Goal: Information Seeking & Learning: Learn about a topic

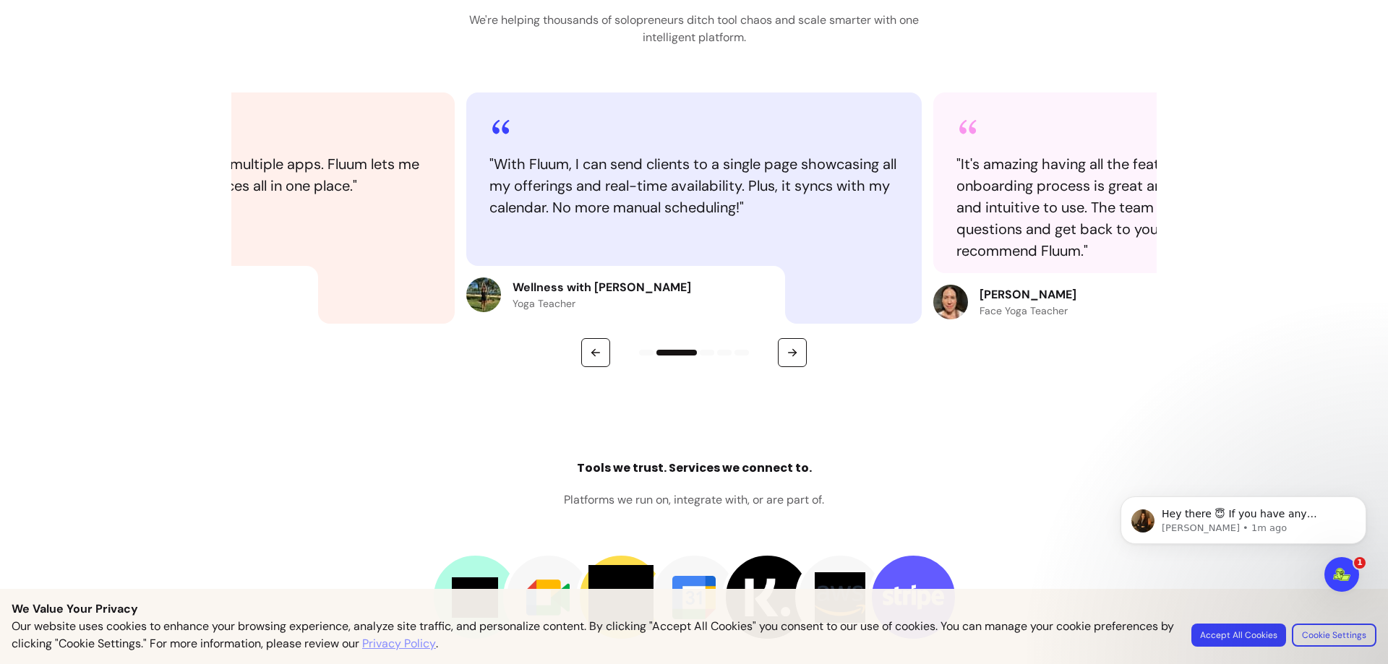
scroll to position [1734, 0]
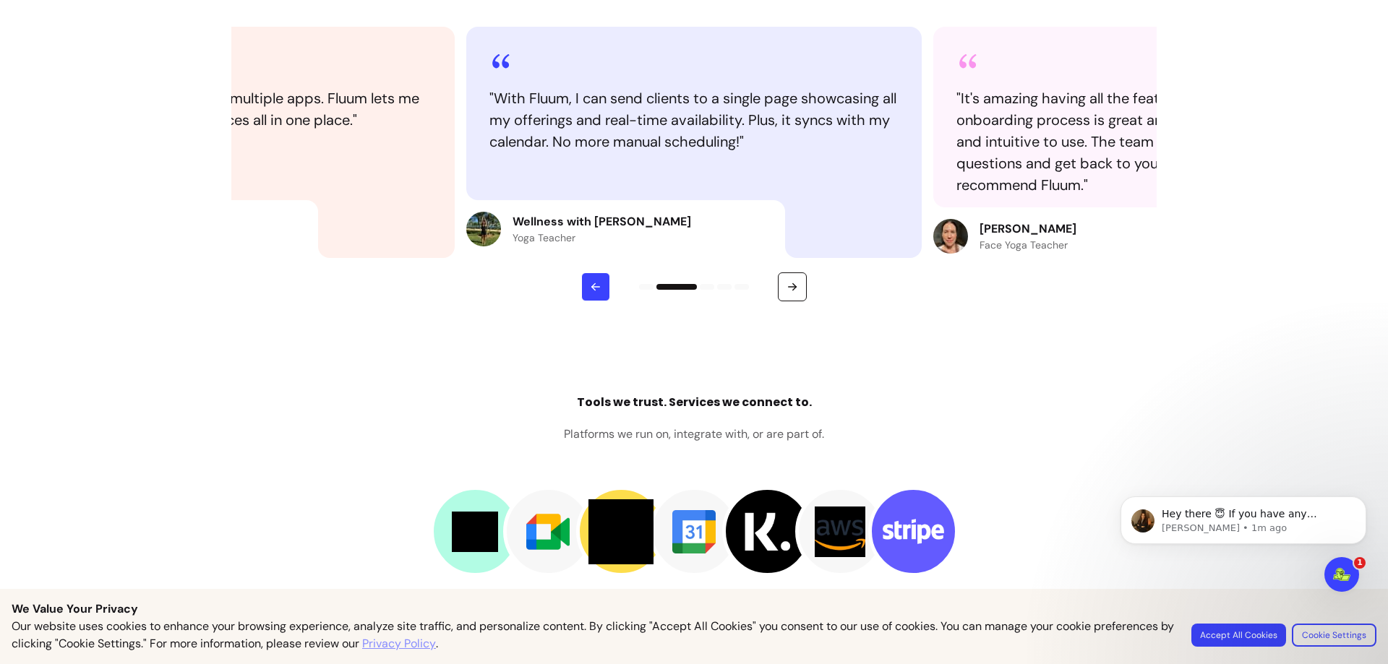
click at [589, 284] on icon "button" at bounding box center [595, 287] width 13 height 13
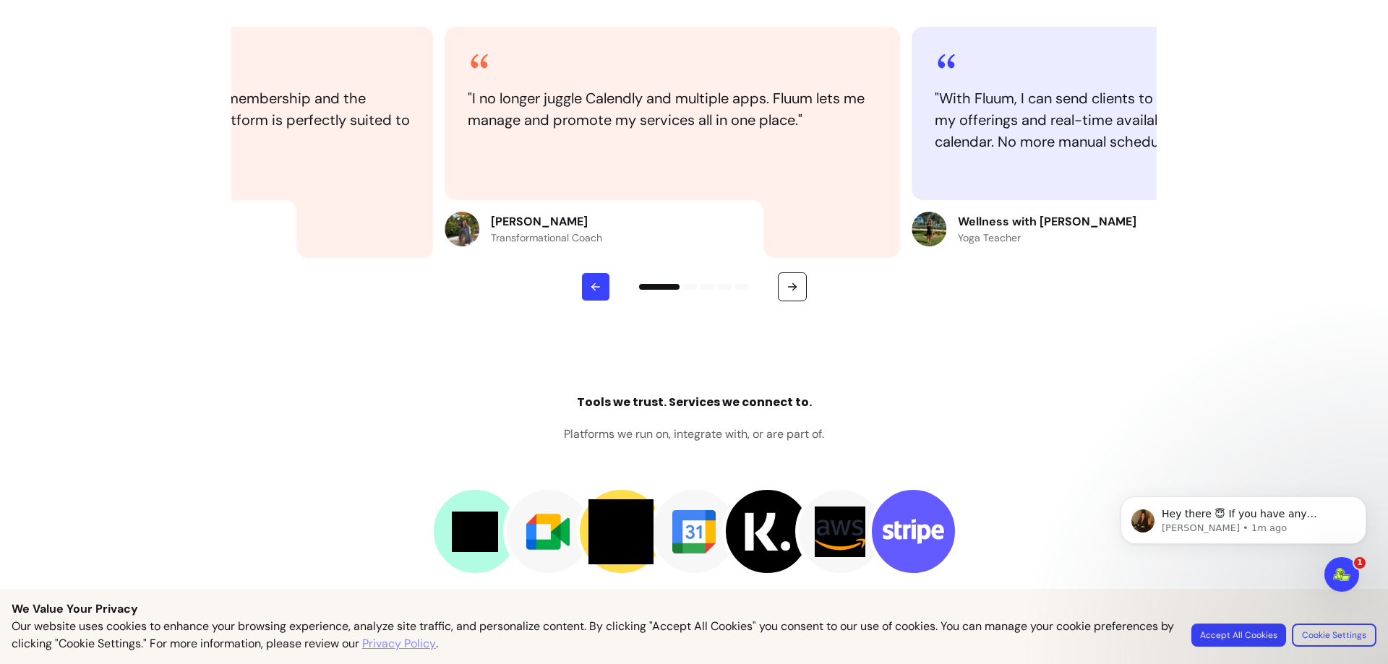
click at [589, 284] on icon "button" at bounding box center [595, 287] width 13 height 13
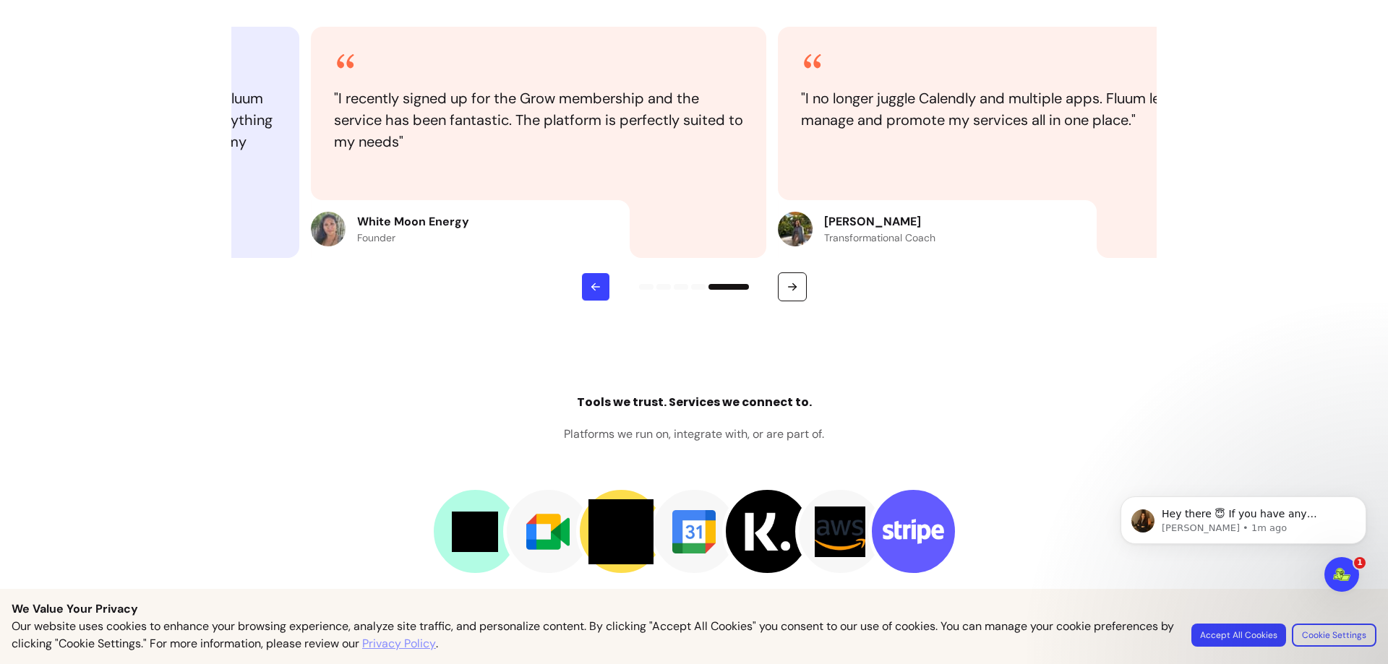
click at [589, 284] on icon "button" at bounding box center [595, 287] width 13 height 13
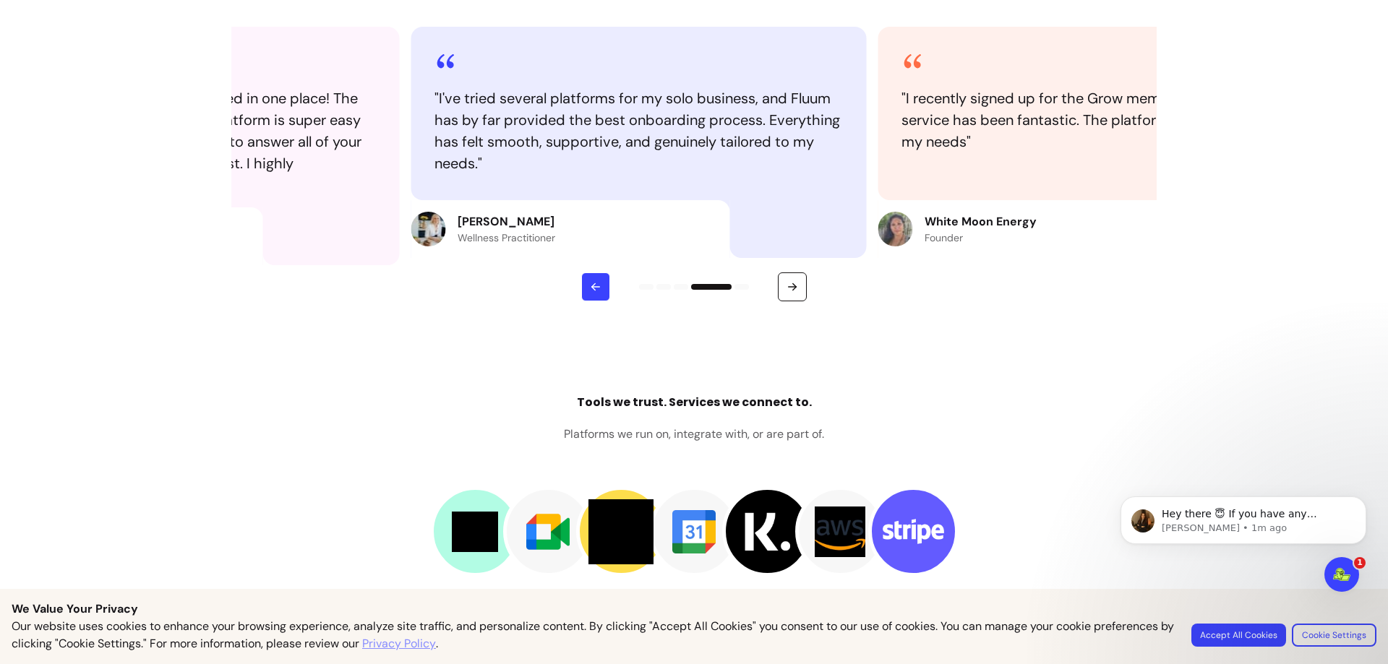
click at [589, 284] on icon "button" at bounding box center [595, 287] width 13 height 13
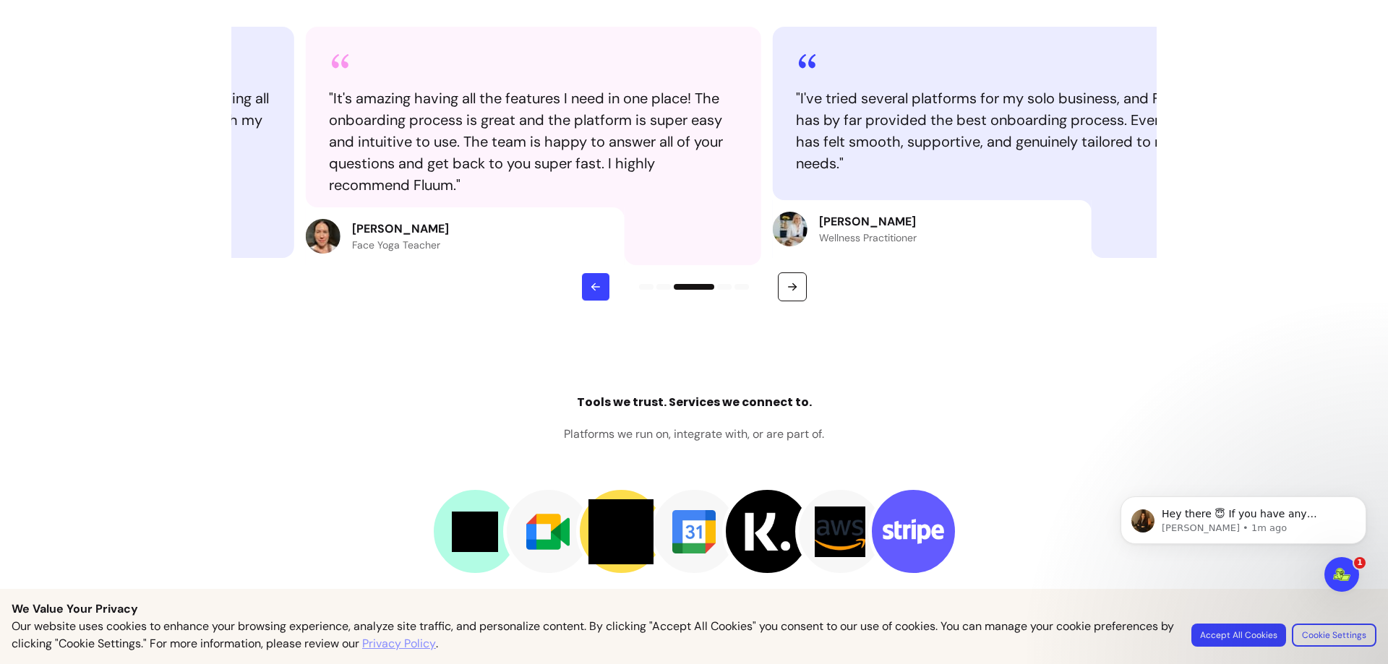
click at [589, 284] on icon "button" at bounding box center [595, 287] width 13 height 13
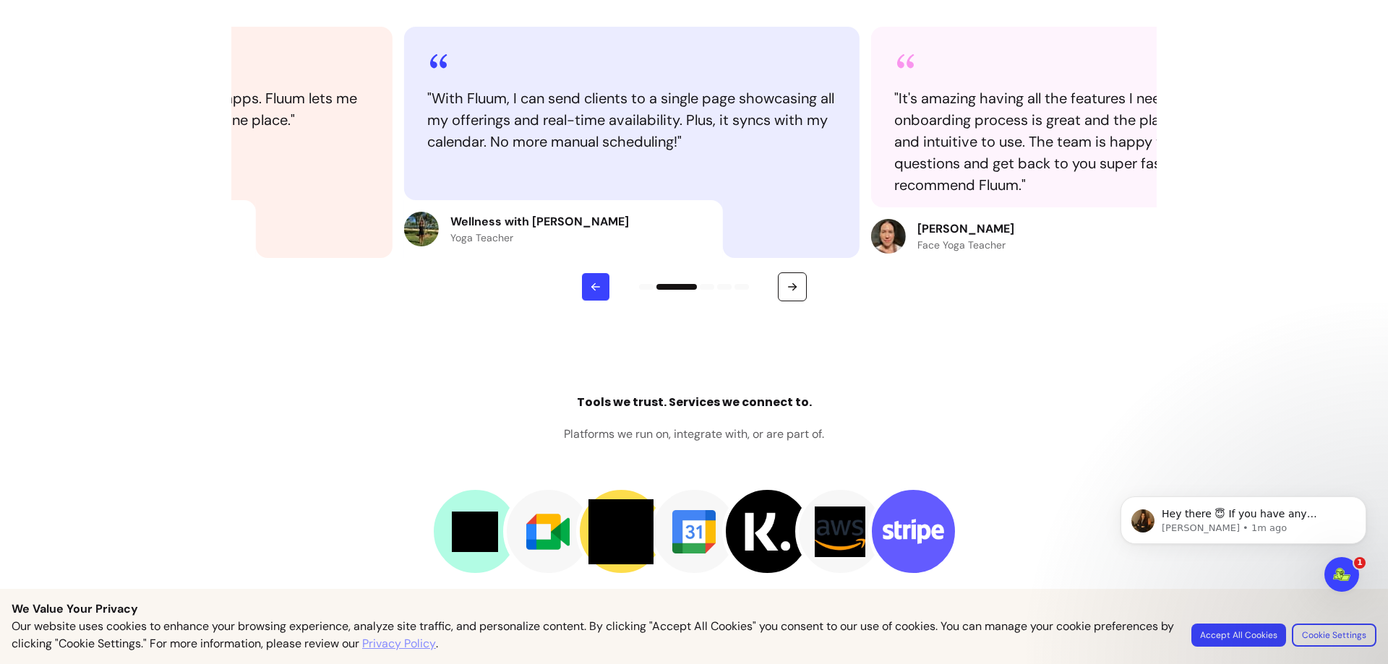
click at [589, 284] on icon "button" at bounding box center [595, 287] width 13 height 13
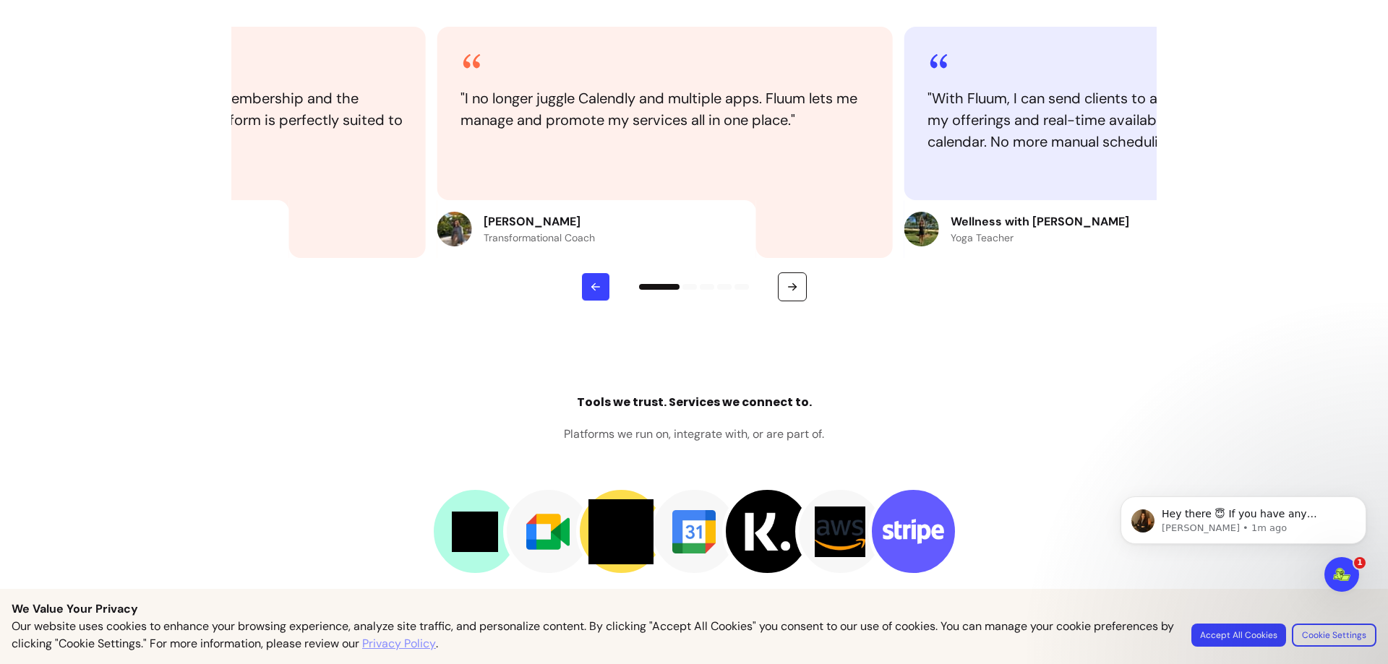
click at [589, 284] on icon "button" at bounding box center [595, 287] width 13 height 13
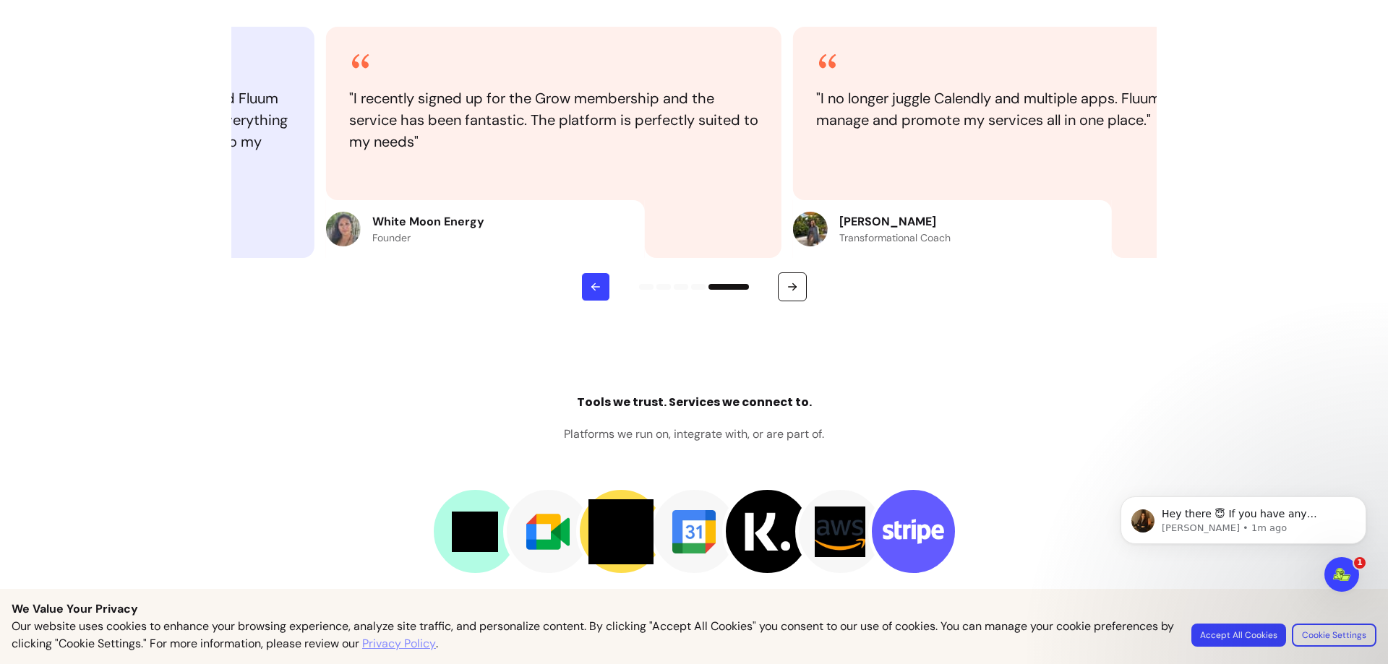
click at [589, 284] on icon "button" at bounding box center [595, 287] width 13 height 13
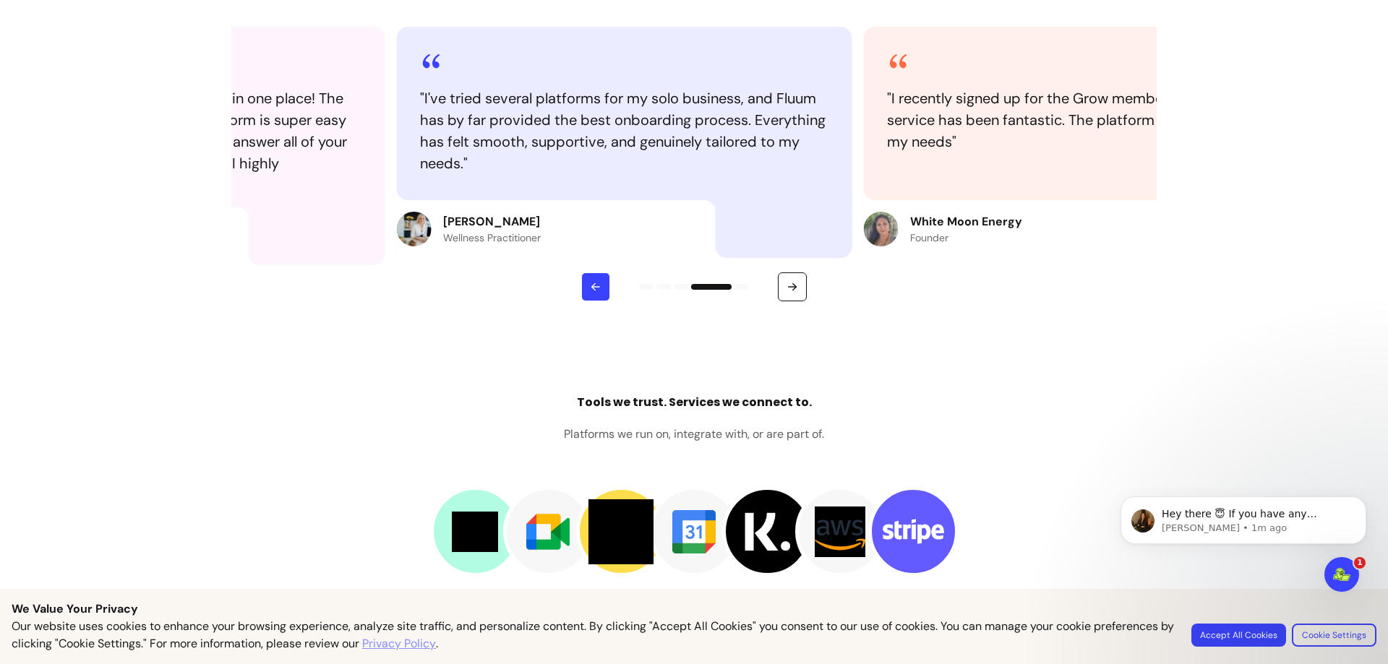
click at [589, 284] on icon "button" at bounding box center [595, 287] width 13 height 13
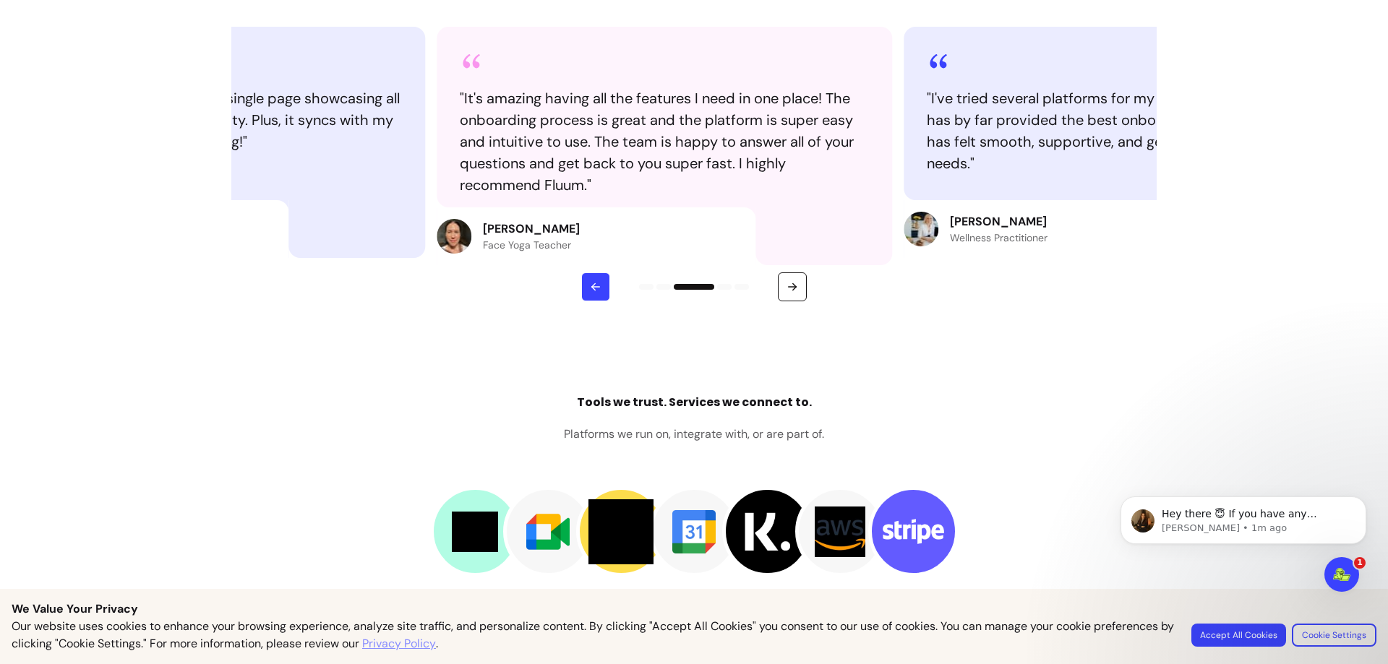
click at [589, 284] on icon "button" at bounding box center [595, 287] width 13 height 13
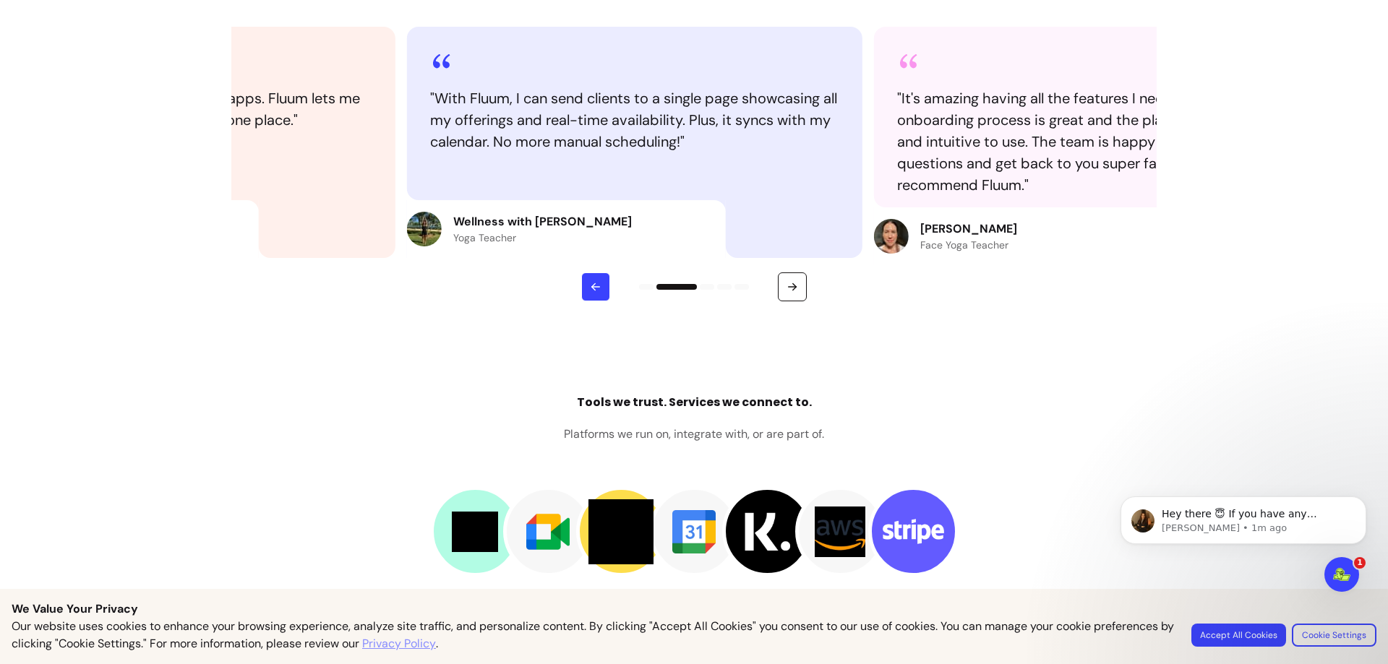
click at [589, 284] on icon "button" at bounding box center [595, 287] width 13 height 13
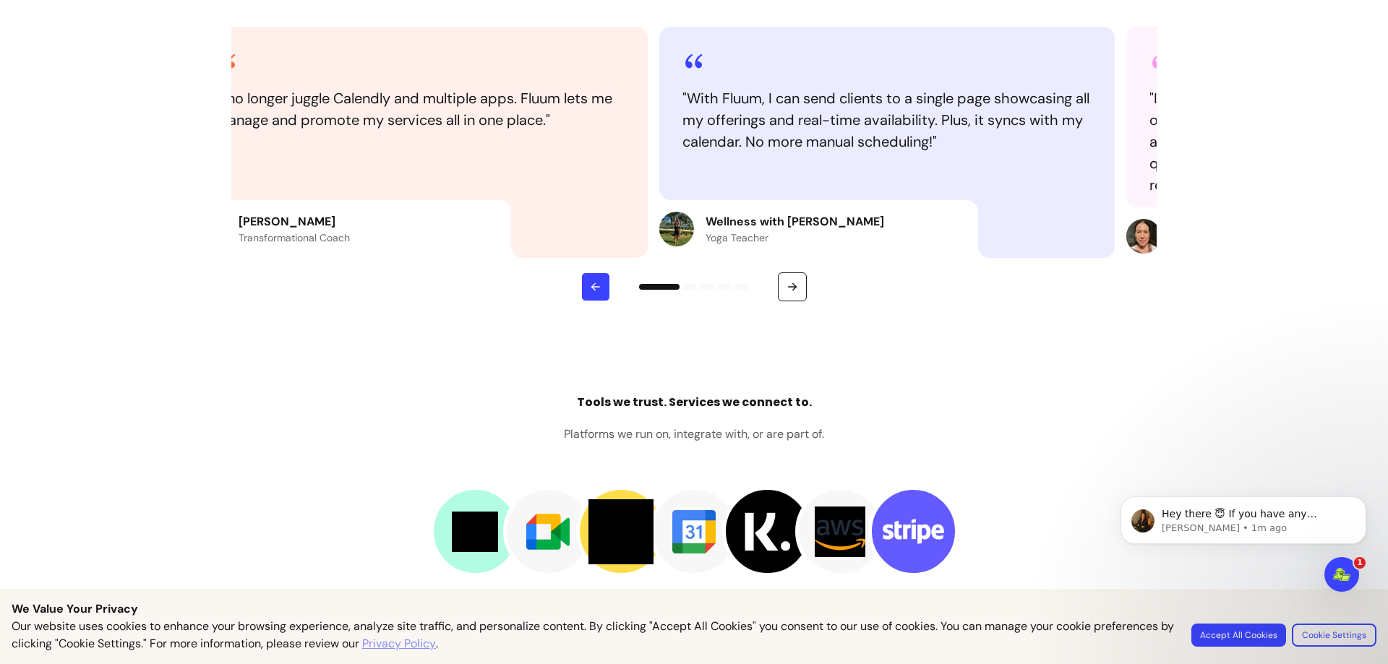
click at [589, 284] on icon "button" at bounding box center [595, 287] width 13 height 13
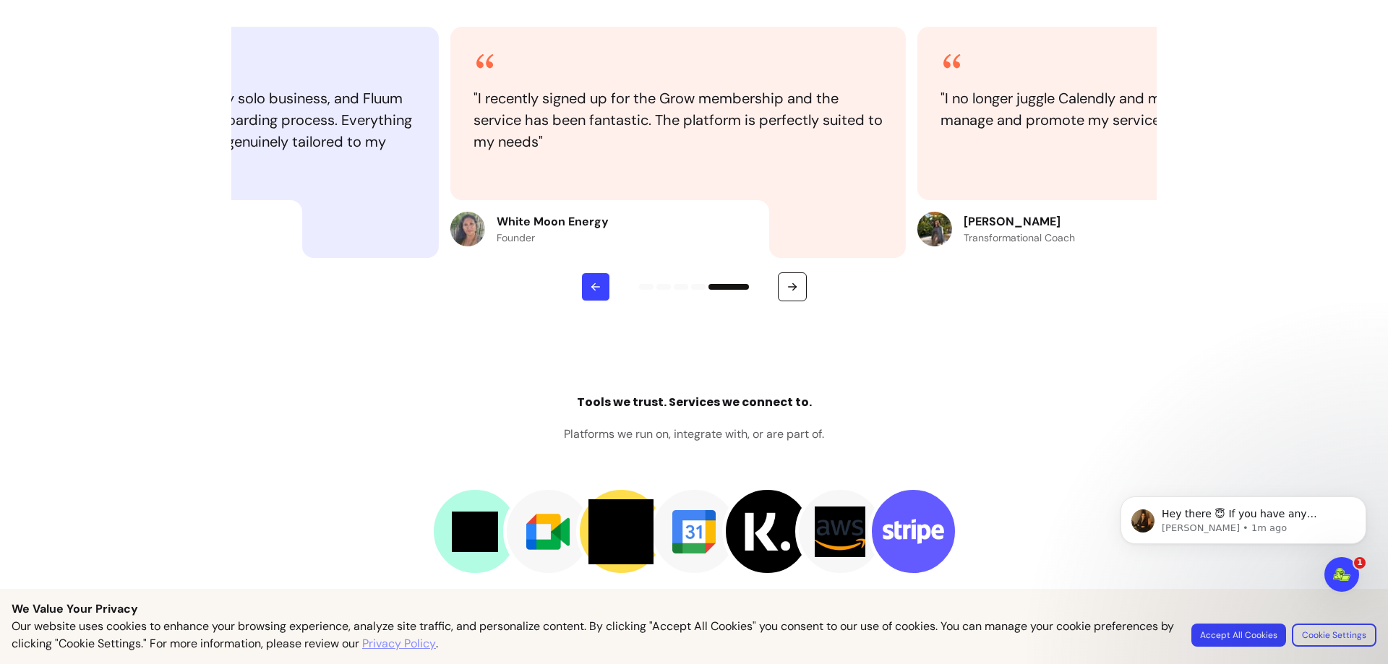
click at [589, 284] on icon "button" at bounding box center [595, 287] width 13 height 13
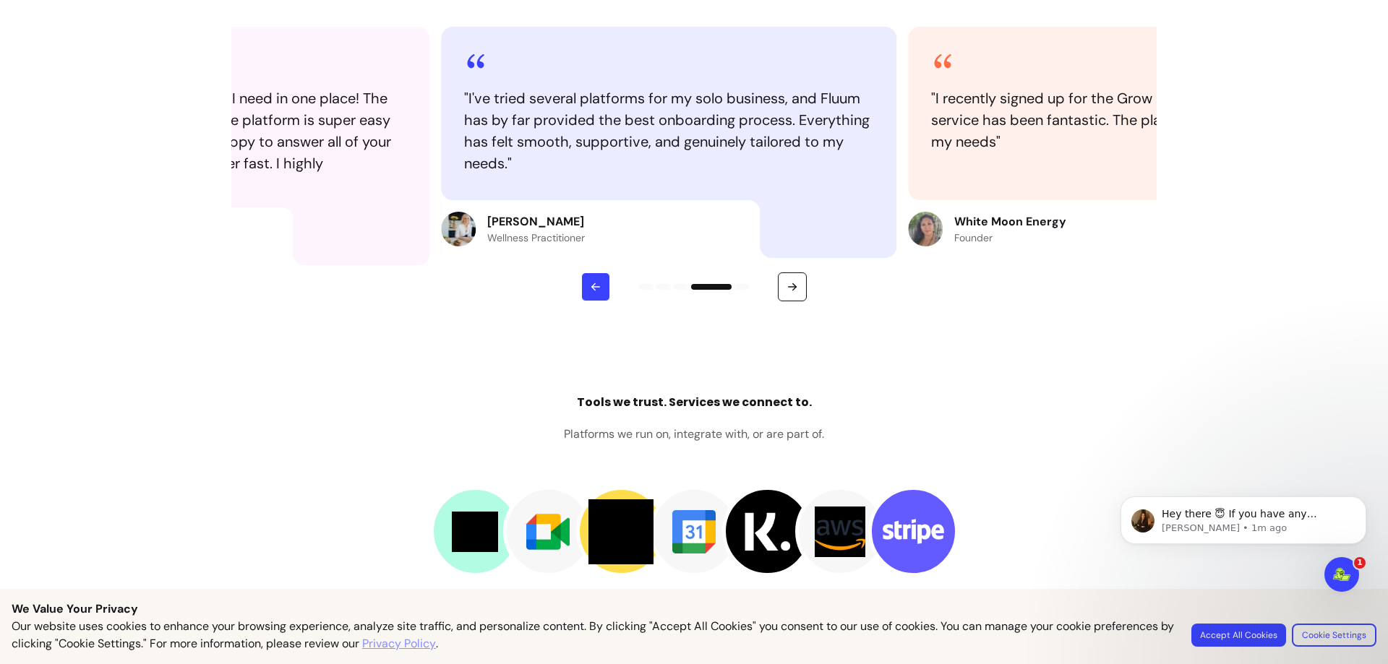
click at [589, 284] on icon "button" at bounding box center [595, 287] width 13 height 13
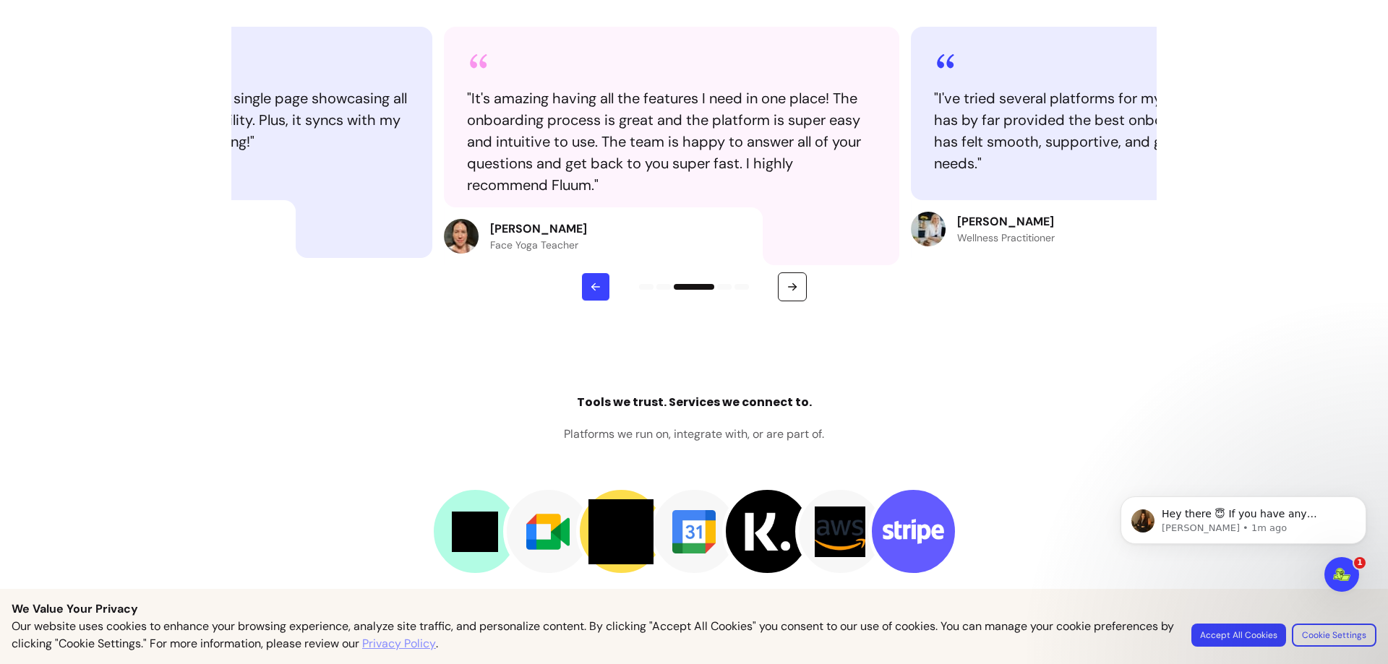
click at [589, 284] on icon "button" at bounding box center [595, 287] width 13 height 13
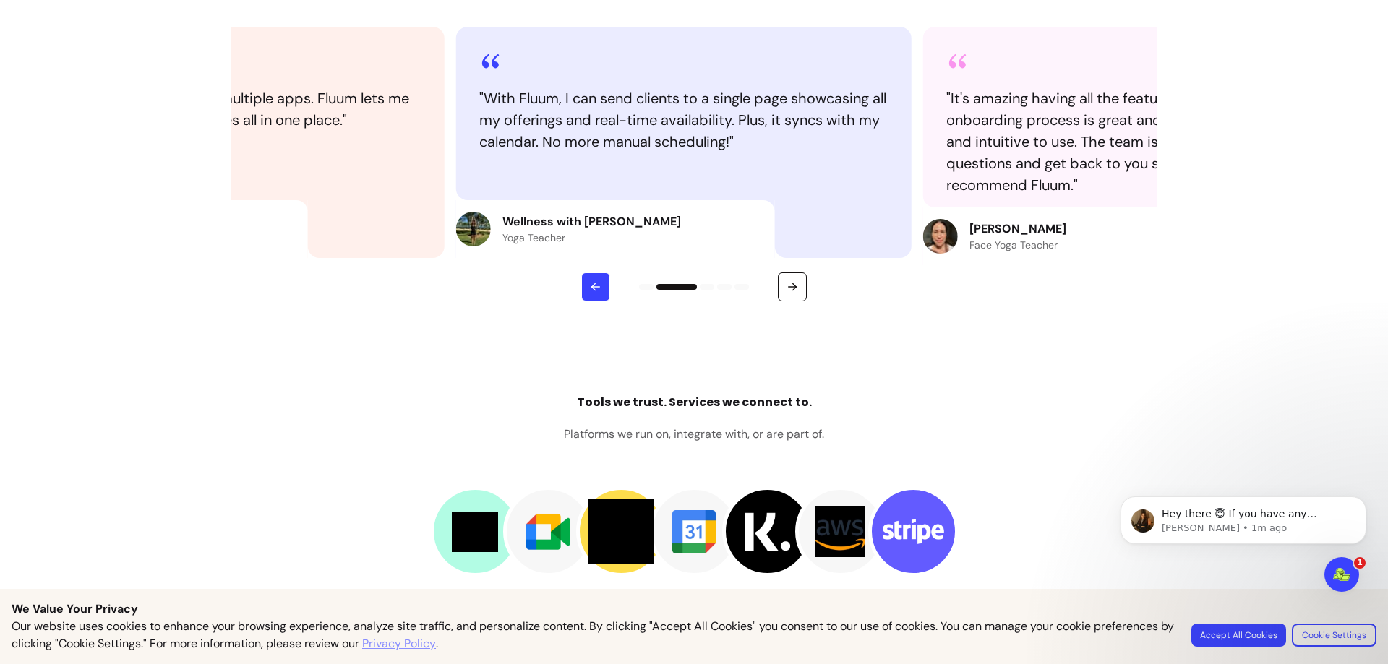
click at [589, 284] on icon "button" at bounding box center [595, 287] width 13 height 13
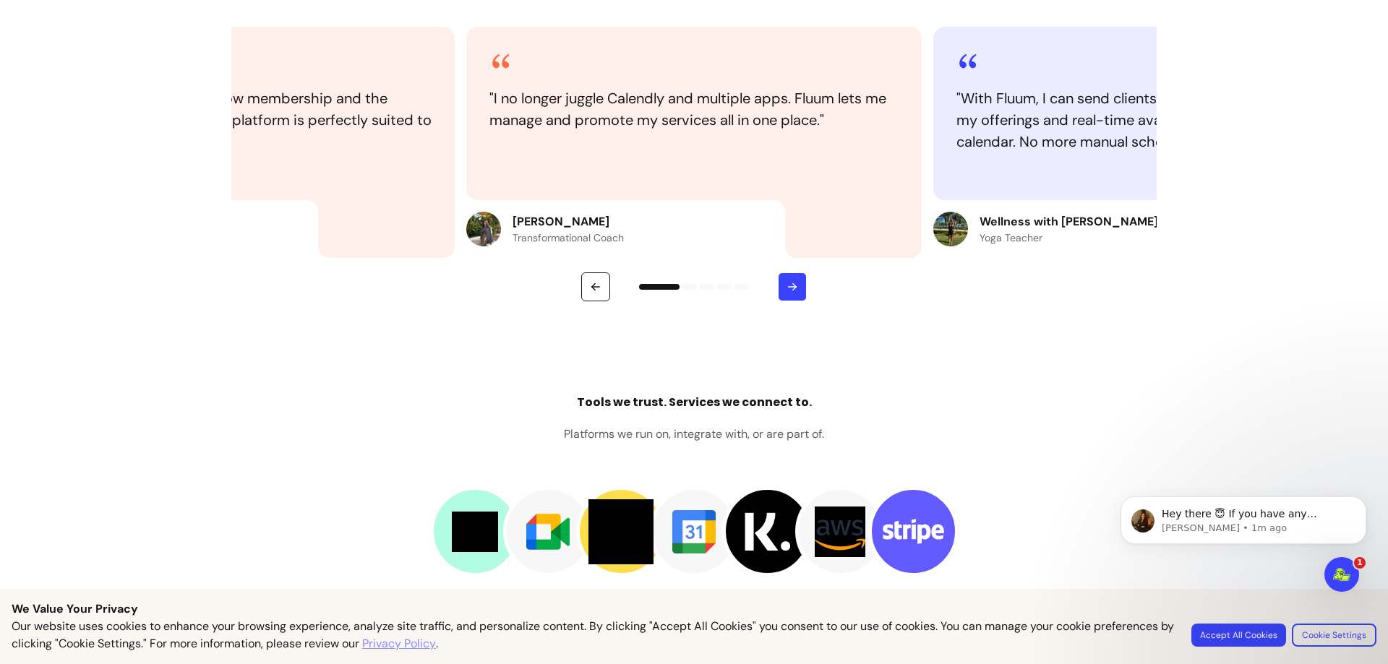
click at [786, 291] on icon "button" at bounding box center [792, 287] width 13 height 13
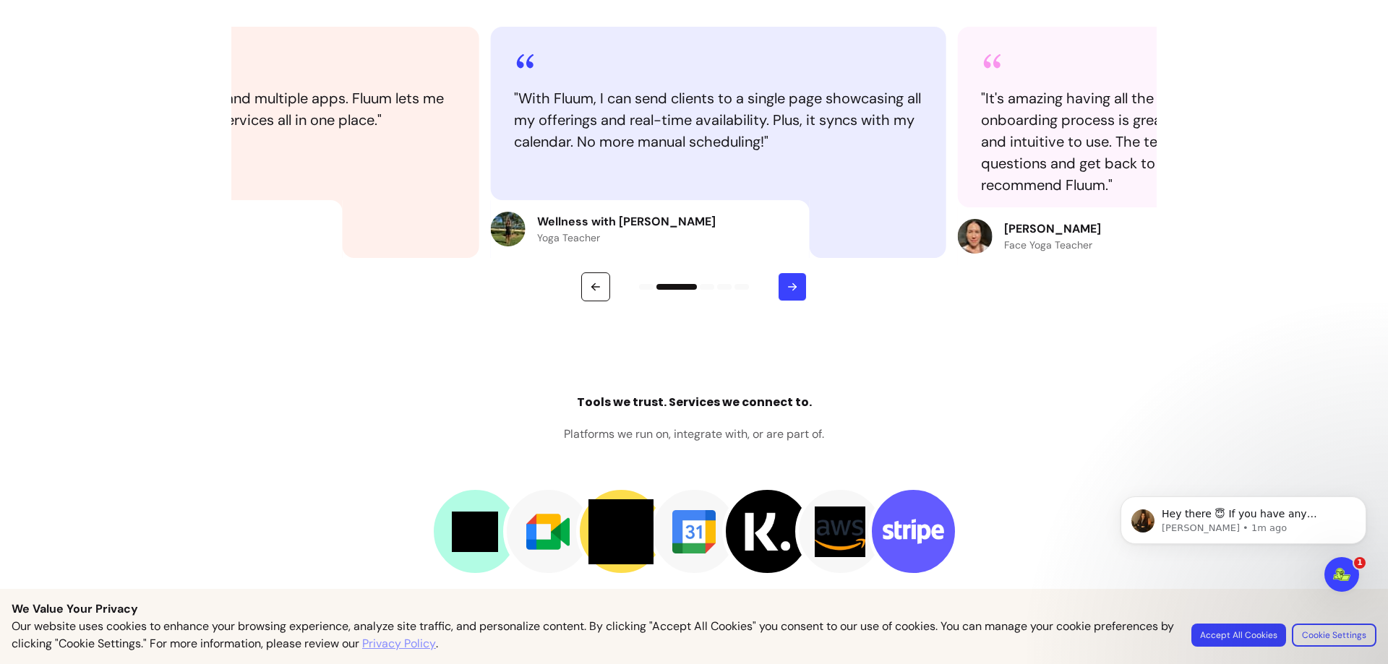
click at [786, 291] on icon "button" at bounding box center [792, 287] width 13 height 13
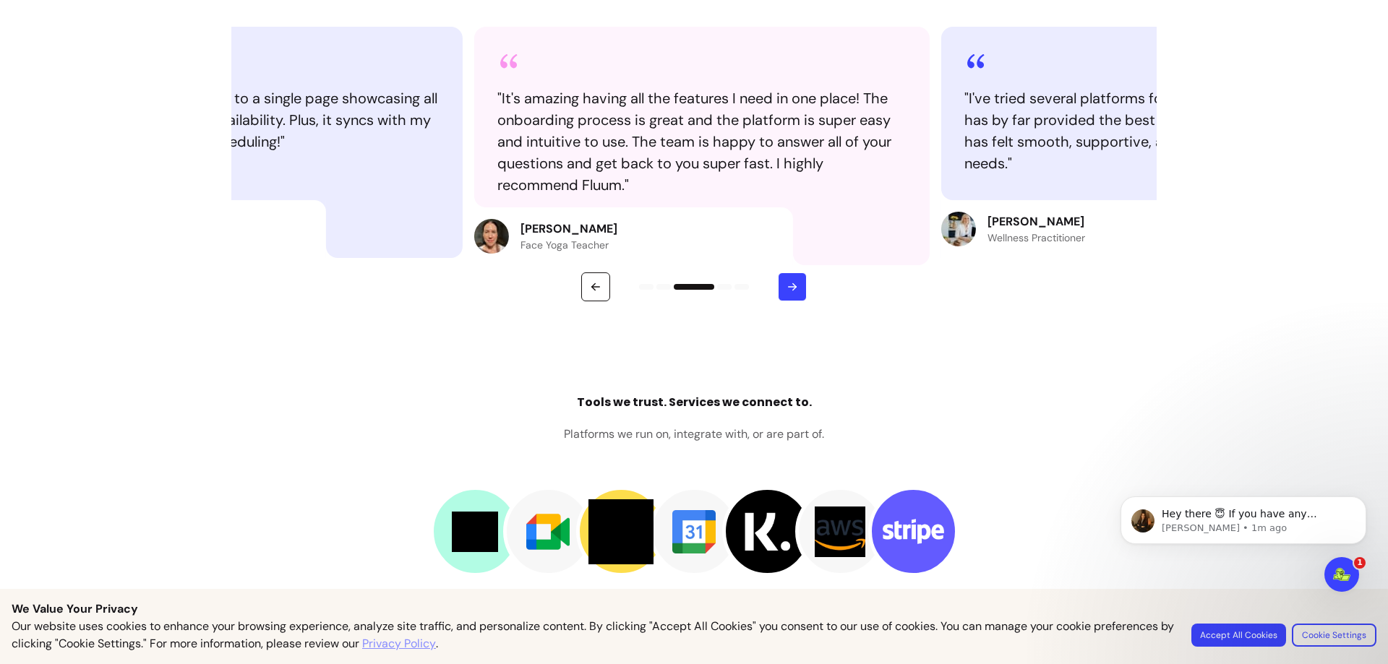
click at [786, 291] on icon "button" at bounding box center [792, 287] width 13 height 13
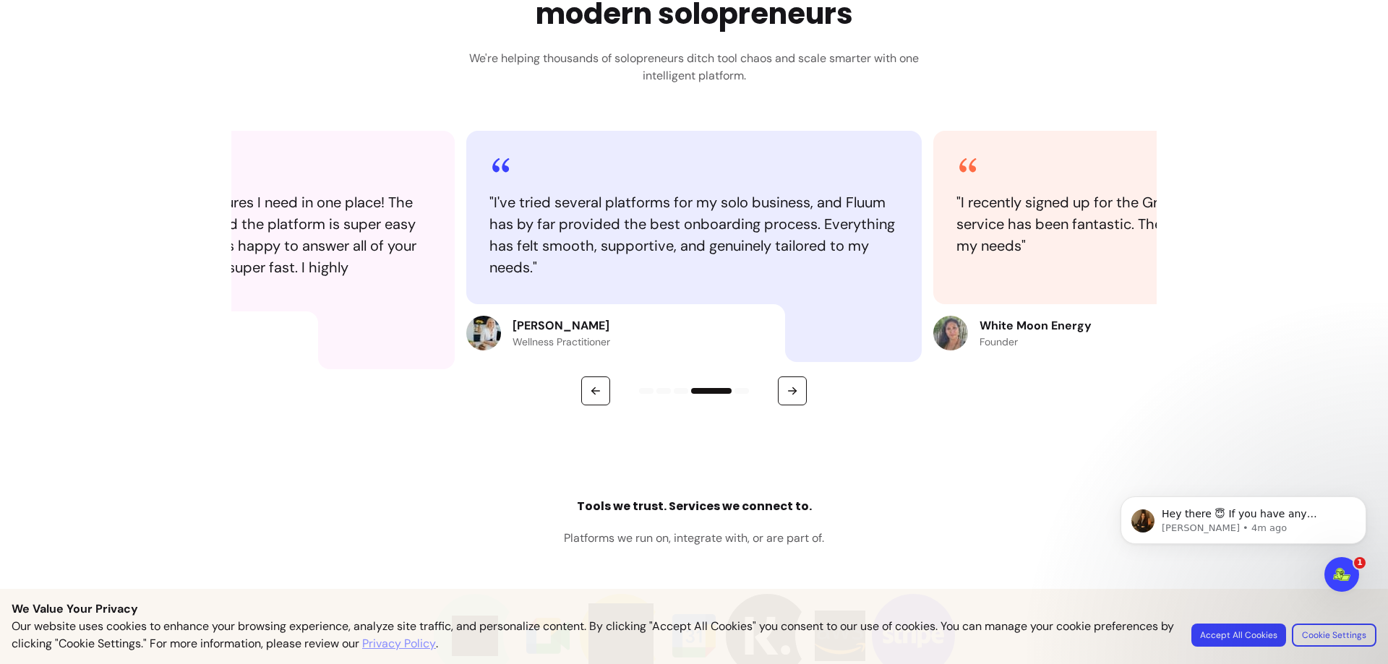
scroll to position [1573, 0]
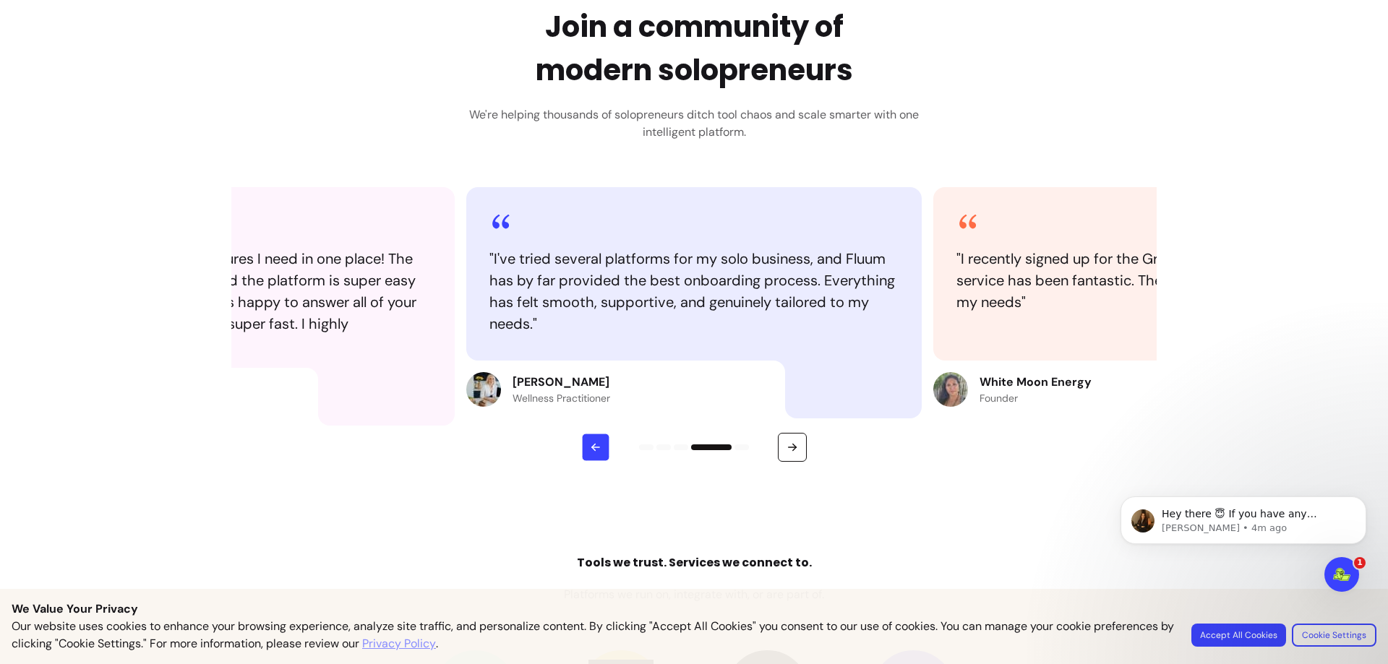
click at [582, 449] on button "button" at bounding box center [596, 448] width 28 height 28
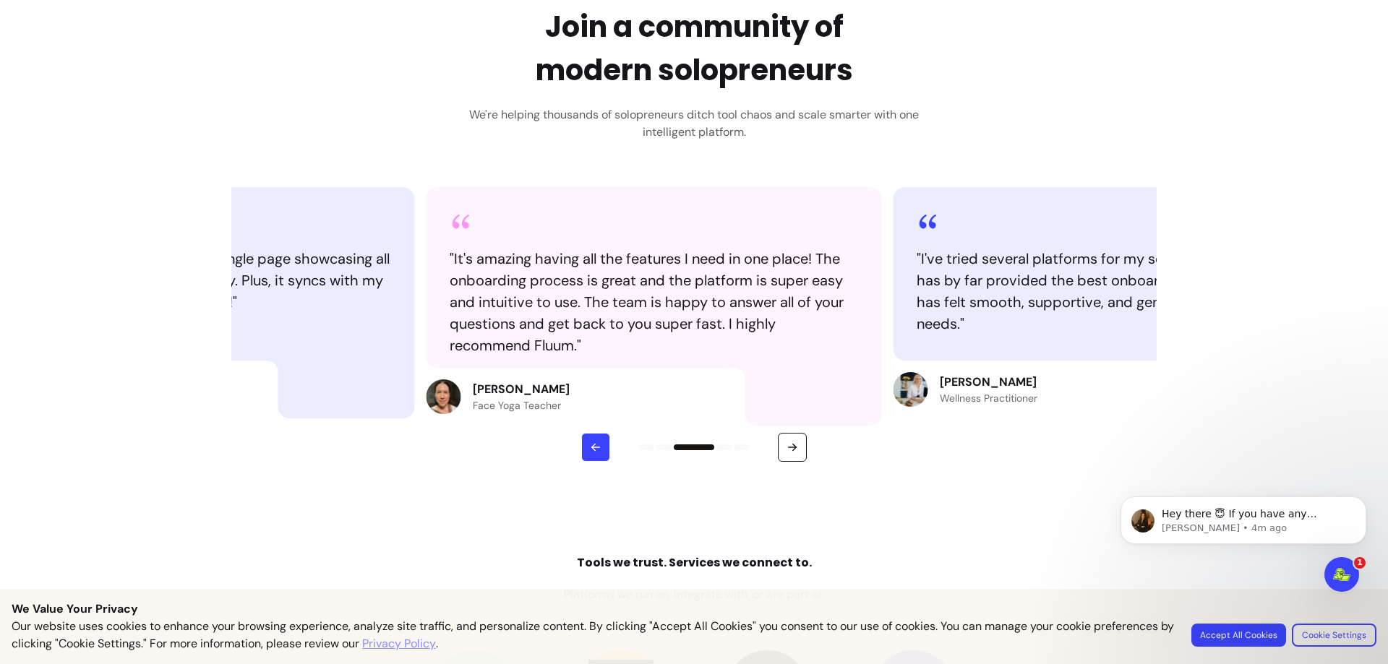
click at [582, 449] on button "button" at bounding box center [595, 447] width 29 height 29
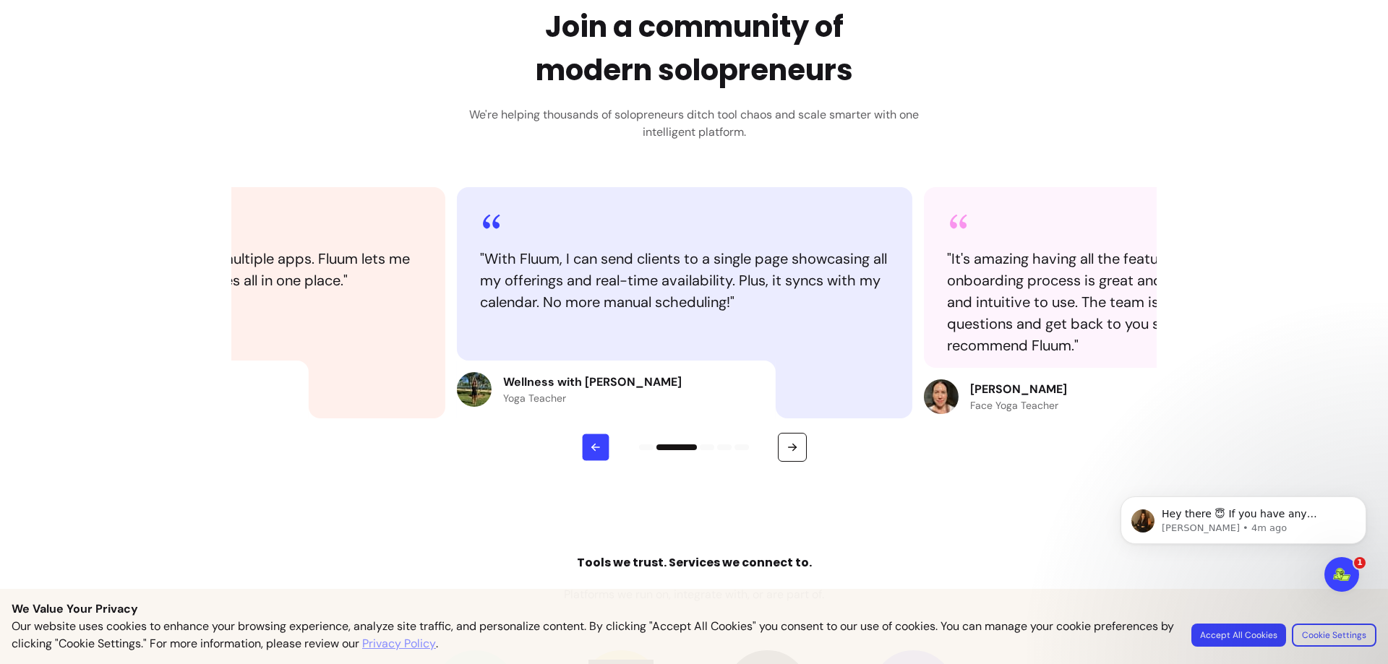
click at [582, 449] on button "button" at bounding box center [596, 448] width 28 height 28
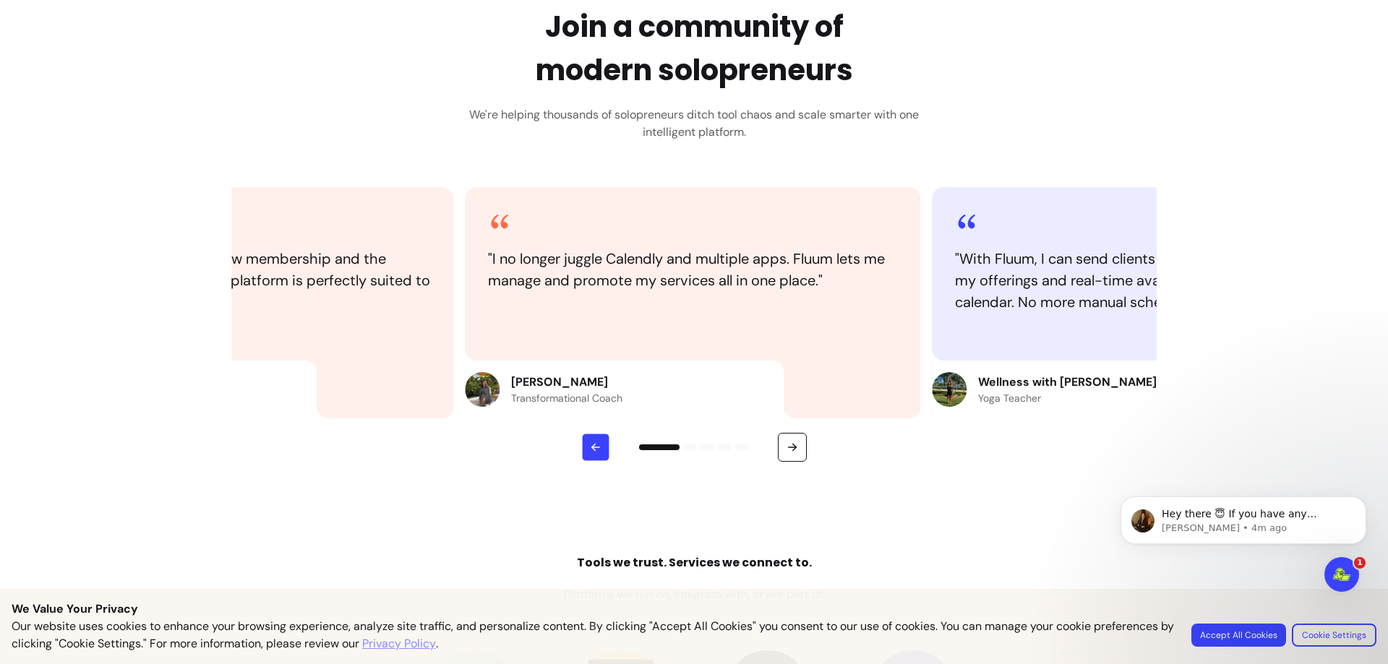
click at [582, 449] on button "button" at bounding box center [596, 448] width 28 height 28
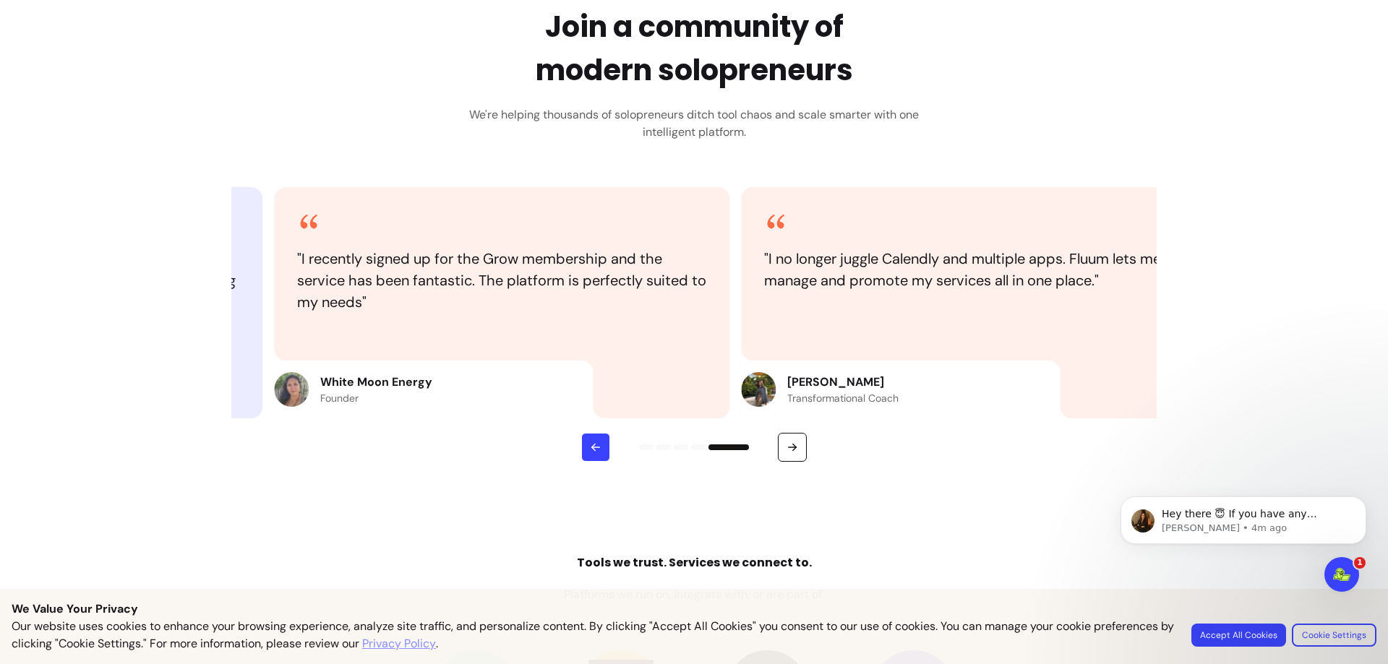
click at [582, 449] on button "button" at bounding box center [595, 447] width 29 height 29
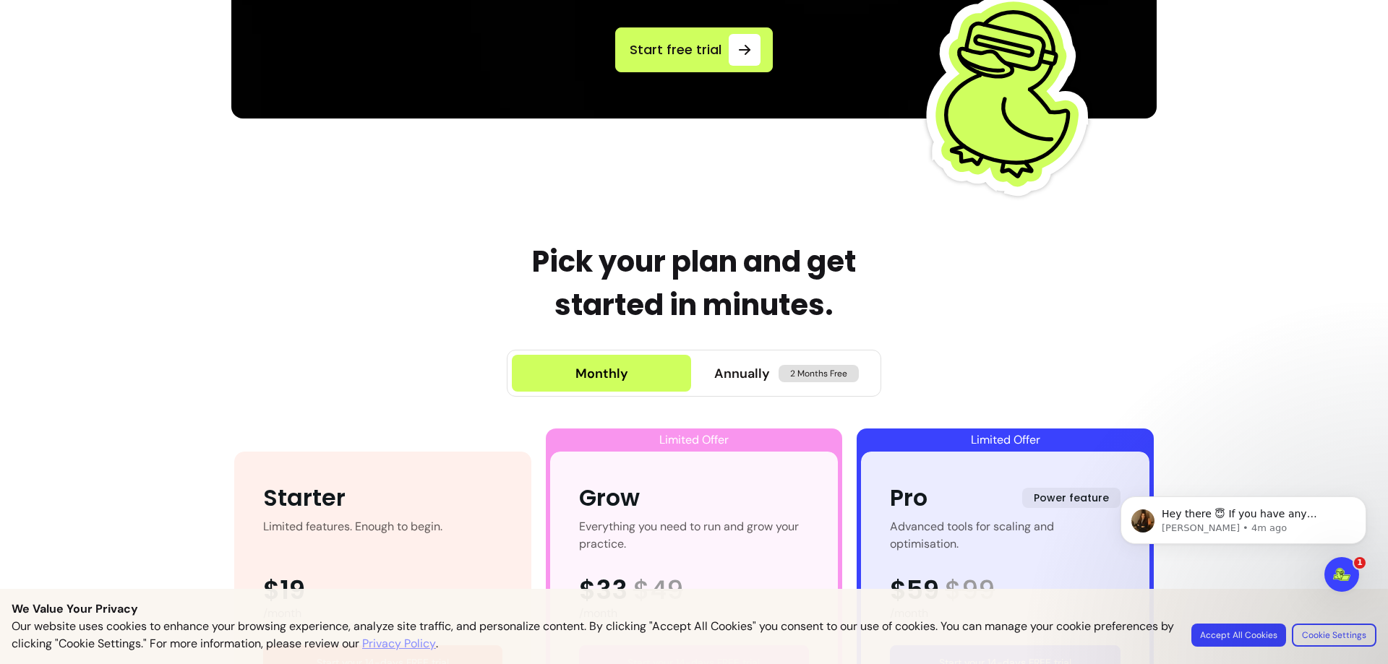
scroll to position [436, 0]
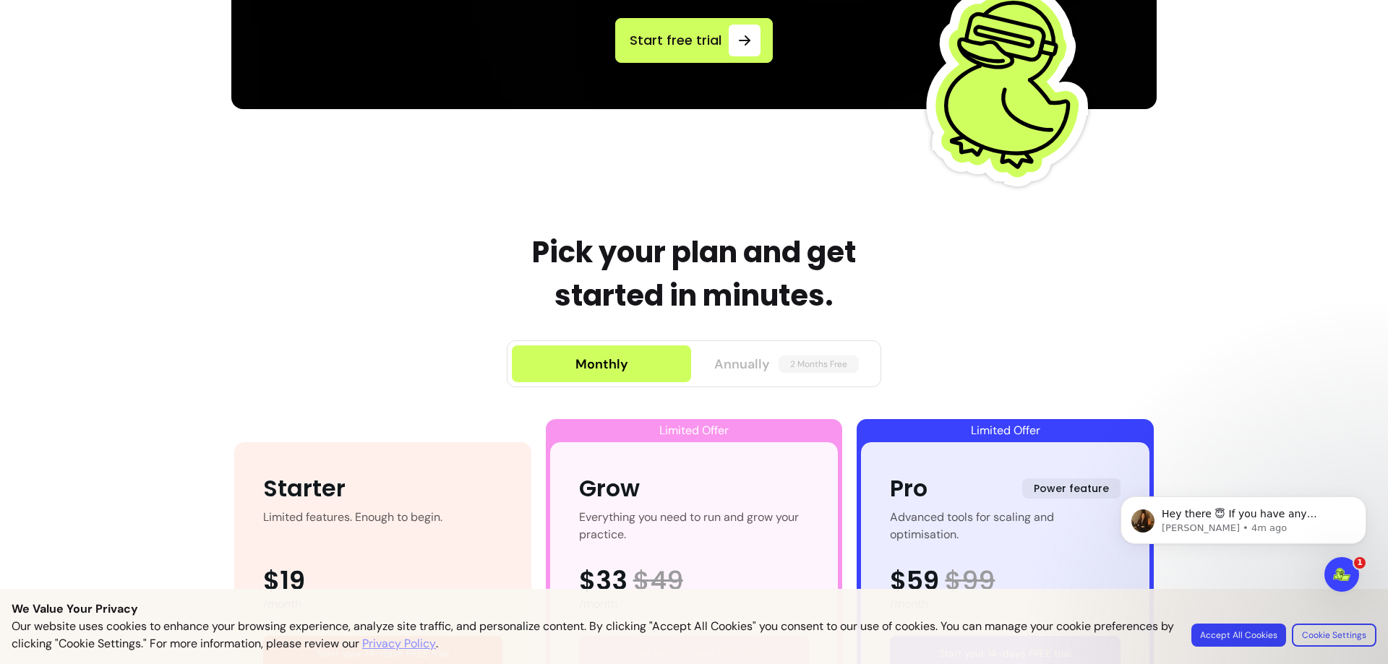
click at [730, 369] on span "Annually" at bounding box center [742, 364] width 56 height 20
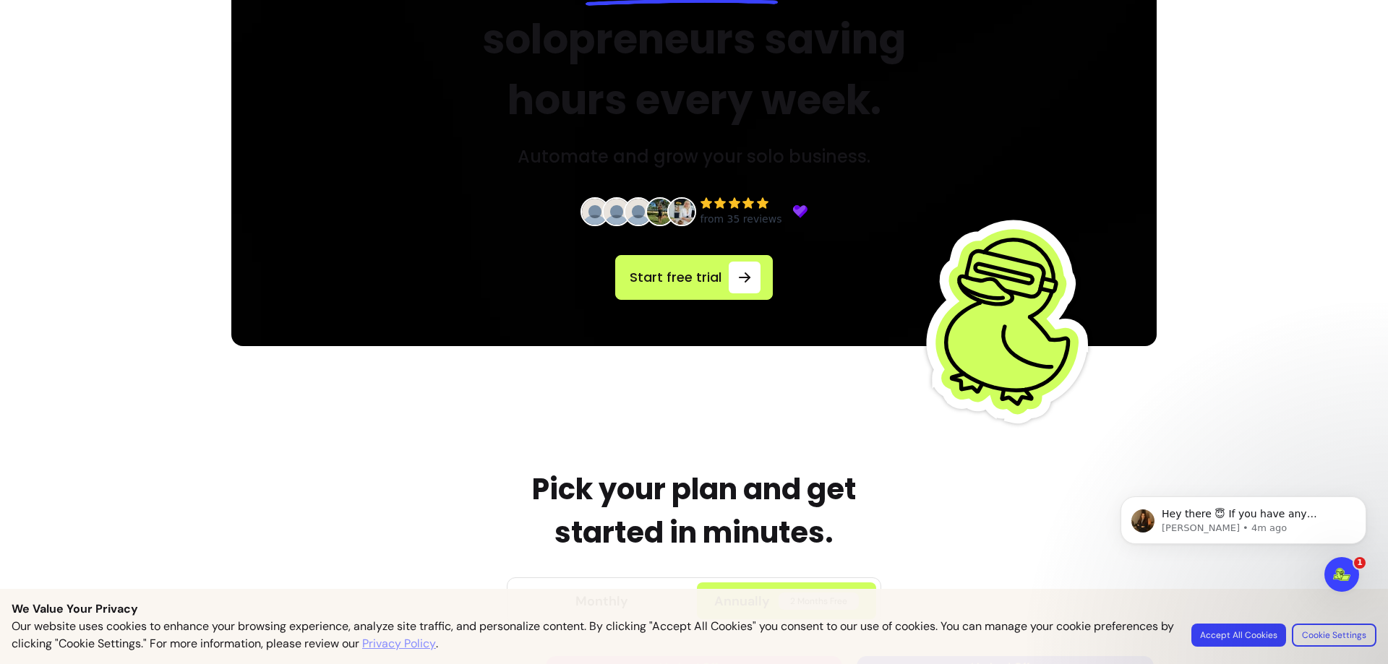
scroll to position [0, 0]
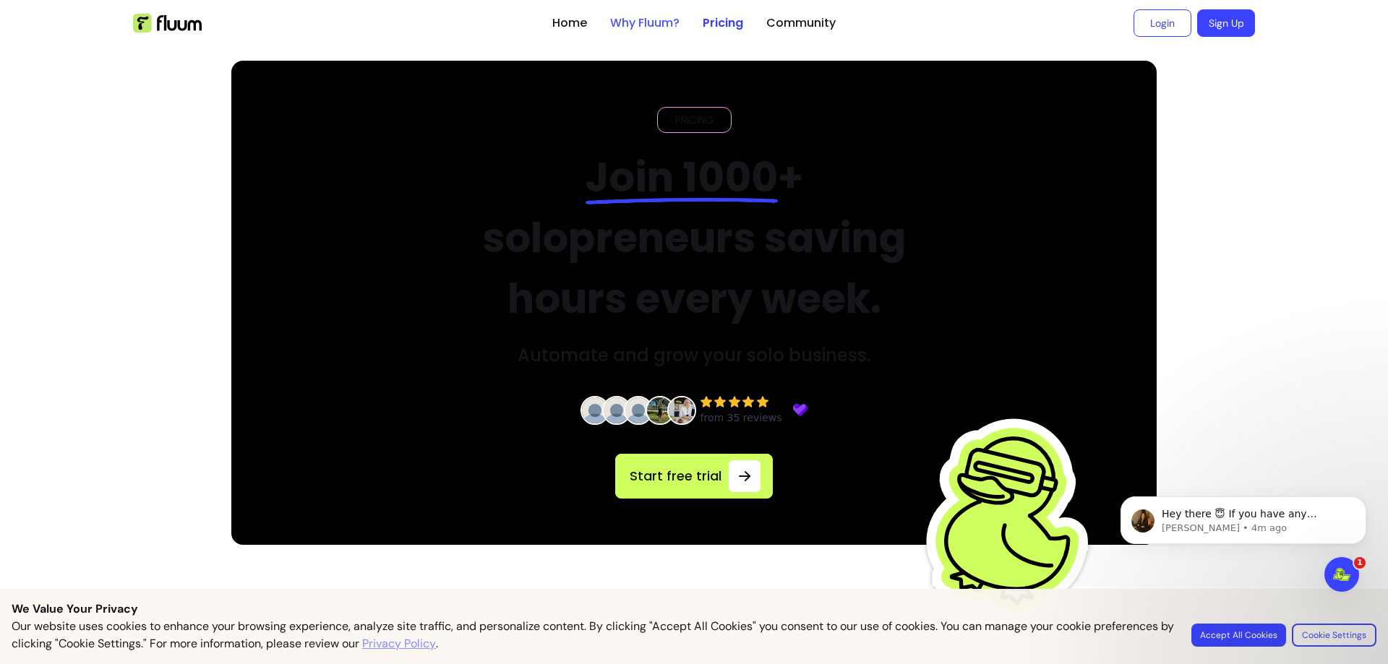
click at [641, 24] on link "Why Fluum?" at bounding box center [644, 22] width 69 height 17
